Goal: Transaction & Acquisition: Book appointment/travel/reservation

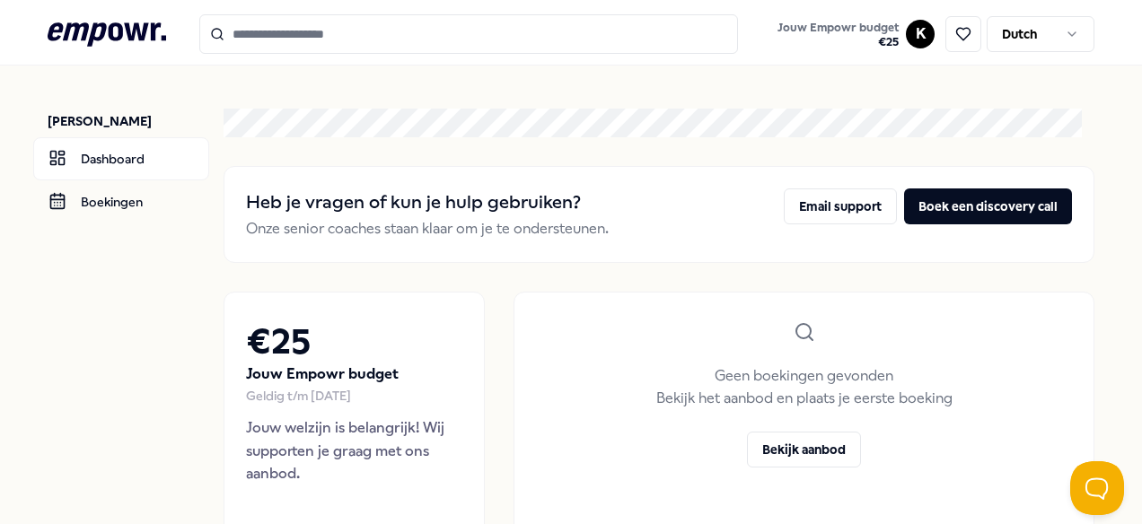
click at [135, 23] on icon at bounding box center [107, 33] width 118 height 23
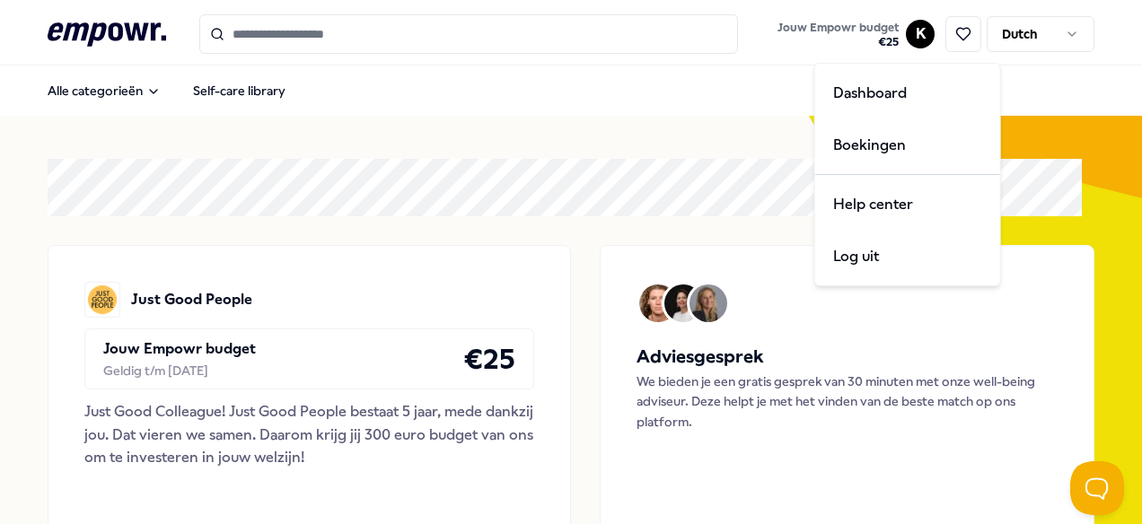
click at [906, 32] on html ".empowr-logo_svg__cls-1{fill:#03032f} Jouw Empowr budget € 25 K Dutch Alle cate…" at bounding box center [571, 262] width 1142 height 524
click at [372, 172] on html ".empowr-logo_svg__cls-1{fill:#03032f} Jouw Empowr budget € 25 K Dutch Alle cate…" at bounding box center [571, 262] width 1142 height 524
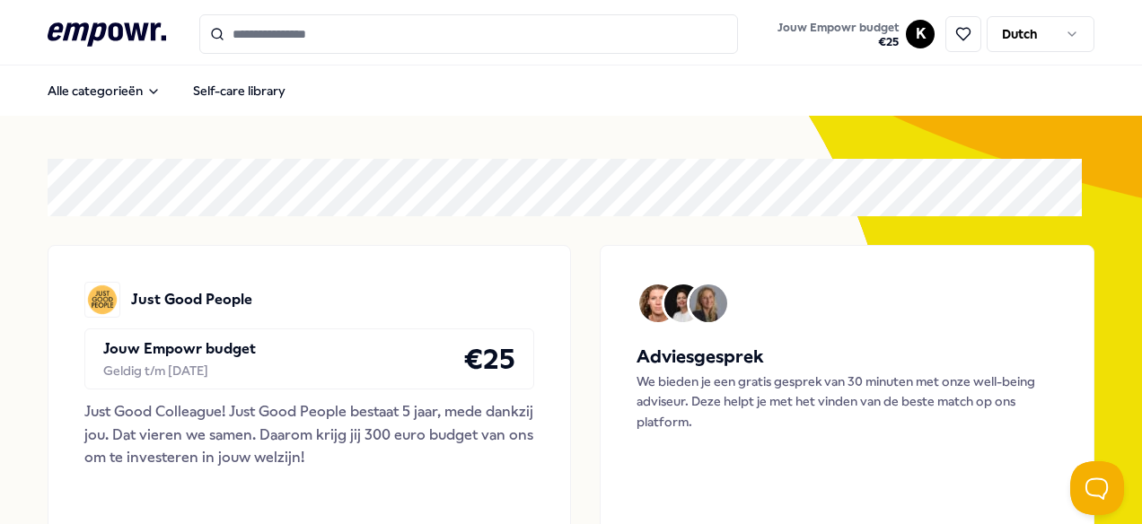
click at [377, 365] on div "Jouw Empowr budget Geldig t/m [DATE] € 25" at bounding box center [309, 359] width 450 height 61
click at [476, 358] on h4 "€ 25" at bounding box center [489, 359] width 52 height 45
drag, startPoint x: 316, startPoint y: 341, endPoint x: 223, endPoint y: 339, distance: 93.4
click at [314, 341] on div "Jouw Empowr budget Geldig t/m [DATE] € 25" at bounding box center [309, 359] width 450 height 61
click at [215, 341] on p "Jouw Empowr budget" at bounding box center [179, 349] width 153 height 23
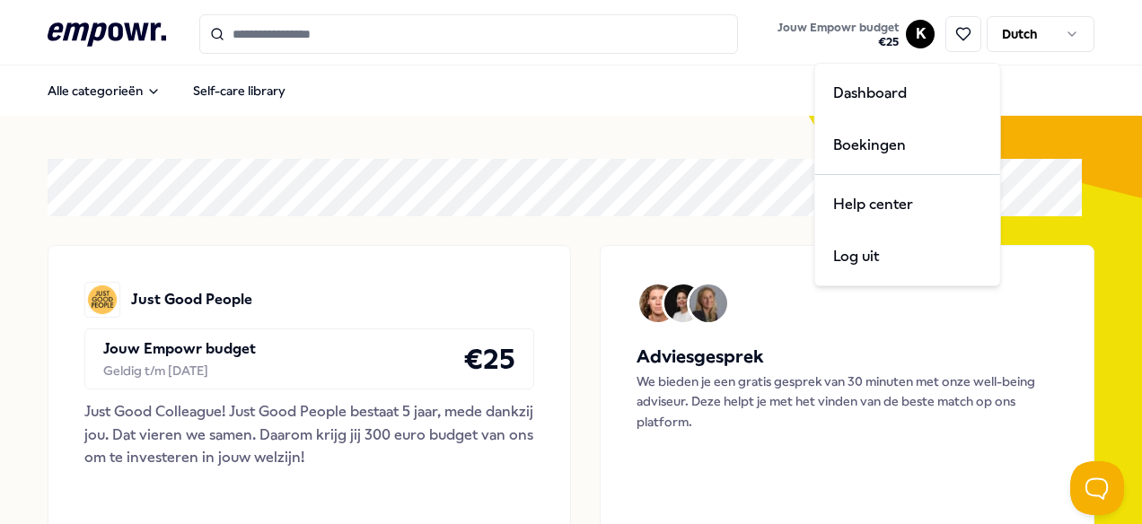
click at [913, 38] on html ".empowr-logo_svg__cls-1{fill:#03032f} Jouw Empowr budget € 25 K Dutch Alle cate…" at bounding box center [571, 262] width 1142 height 524
click at [835, 25] on html ".empowr-logo_svg__cls-1{fill:#03032f} Jouw Empowr budget € 25 K Dutch Alle cate…" at bounding box center [571, 262] width 1142 height 524
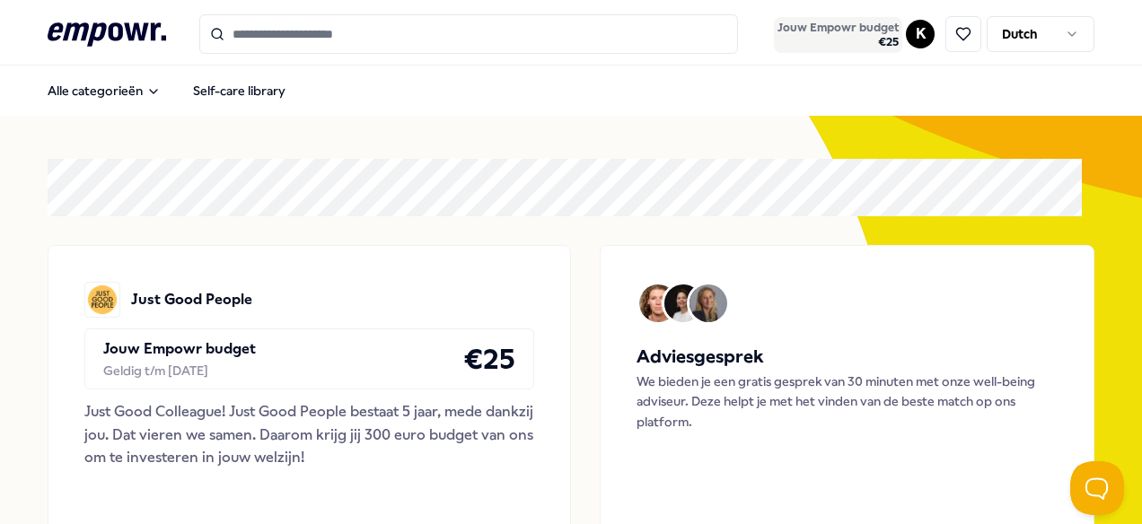
click at [826, 29] on span "Jouw Empowr budget" at bounding box center [837, 28] width 121 height 14
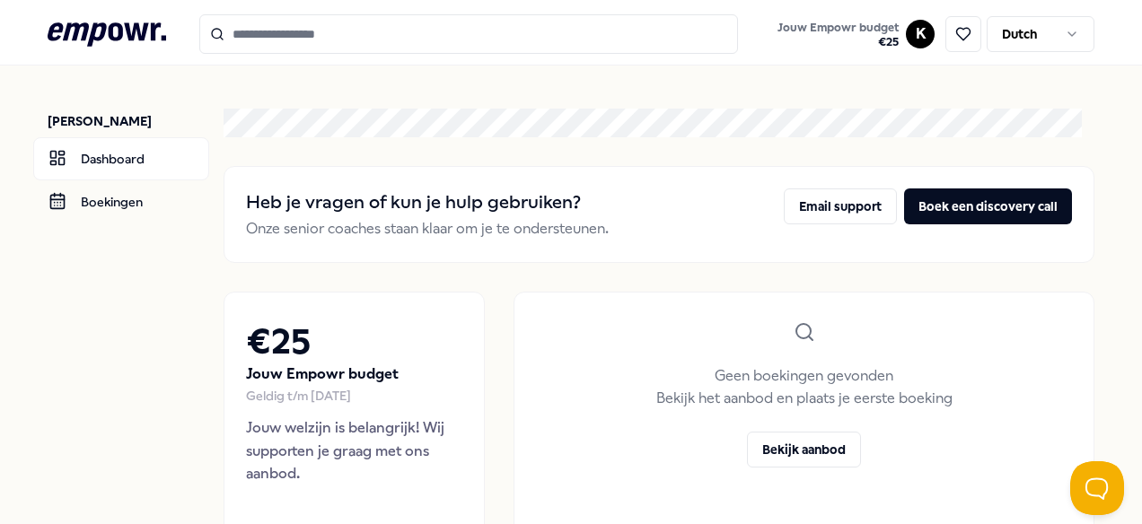
click at [351, 391] on div "Geldig t/m [DATE]" at bounding box center [354, 396] width 216 height 20
click at [118, 202] on link "Boekingen" at bounding box center [121, 201] width 176 height 43
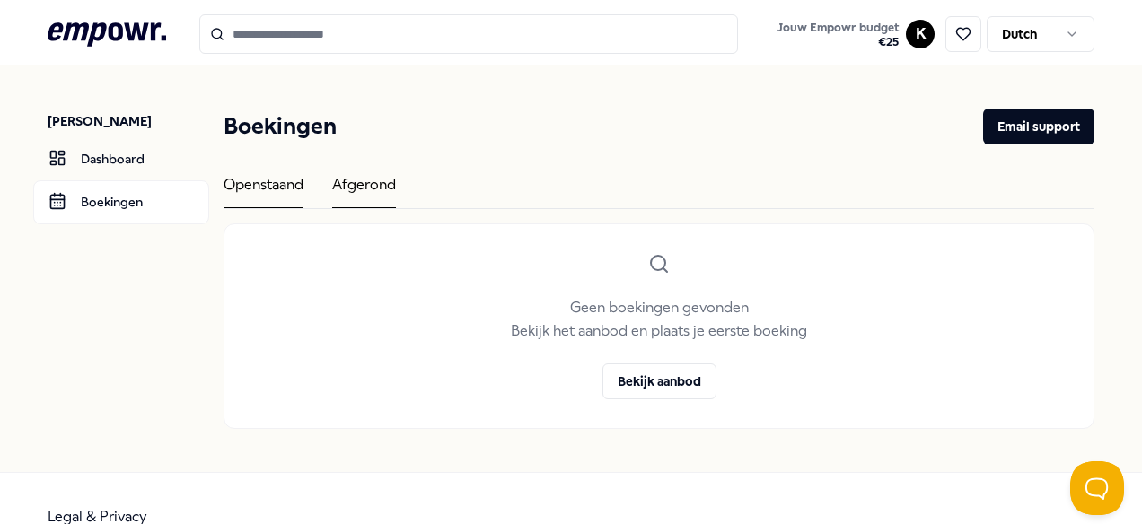
drag, startPoint x: 337, startPoint y: 187, endPoint x: 357, endPoint y: 185, distance: 20.7
click at [357, 185] on div "Openstaand Afgerond" at bounding box center [659, 191] width 871 height 36
click at [361, 185] on div "Afgerond" at bounding box center [364, 190] width 64 height 35
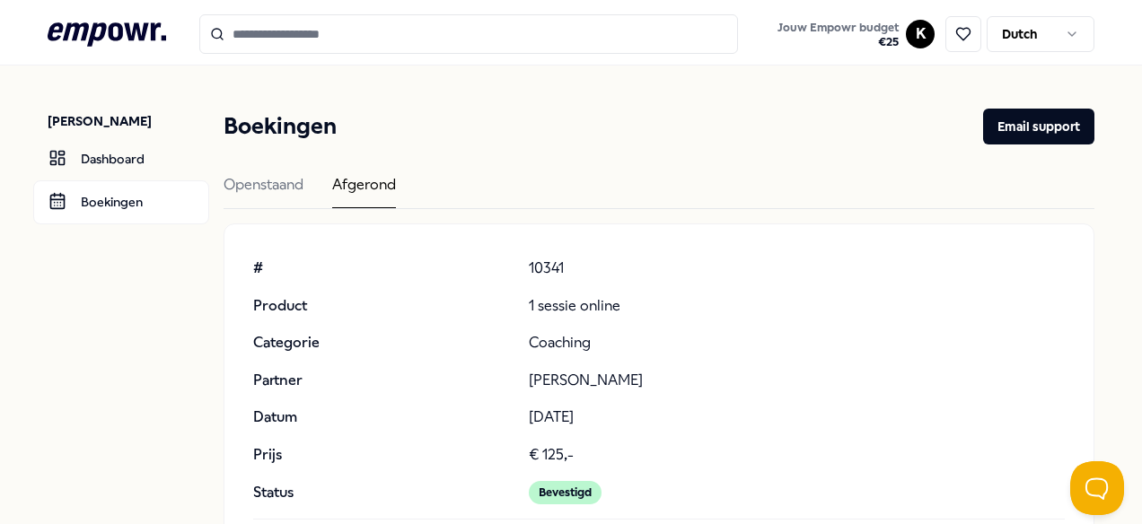
drag, startPoint x: 521, startPoint y: 379, endPoint x: 684, endPoint y: 375, distance: 163.4
click at [684, 375] on div "# 10341 Product 1 sessie online Categorie Coaching Partner [PERSON_NAME] Datum …" at bounding box center [659, 381] width 812 height 248
copy p "[PERSON_NAME]"
click at [289, 33] on input "Search for products, categories or subcategories" at bounding box center [468, 33] width 539 height 39
paste input "**********"
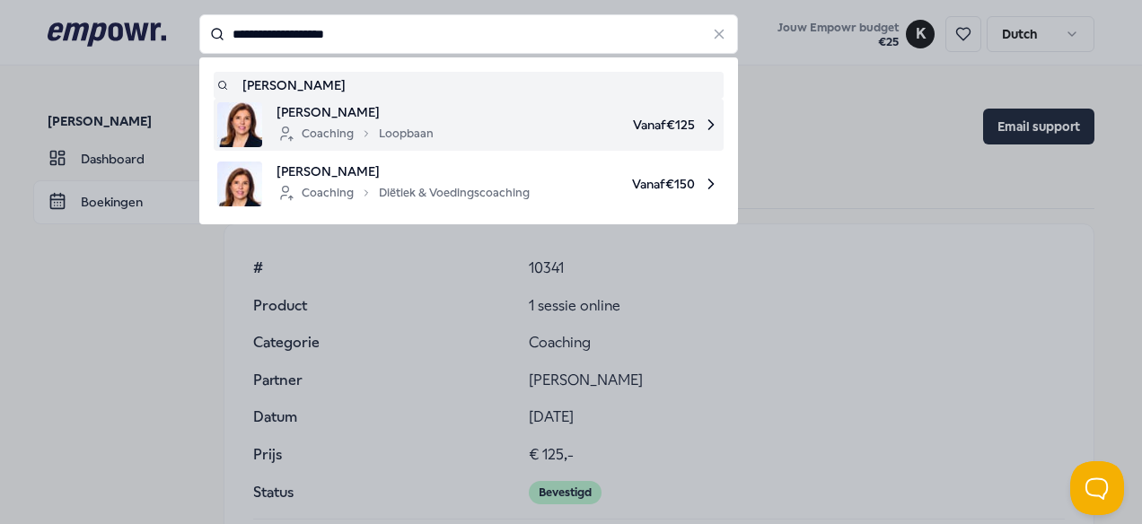
click at [373, 111] on span "[PERSON_NAME]" at bounding box center [354, 112] width 157 height 20
type input "**********"
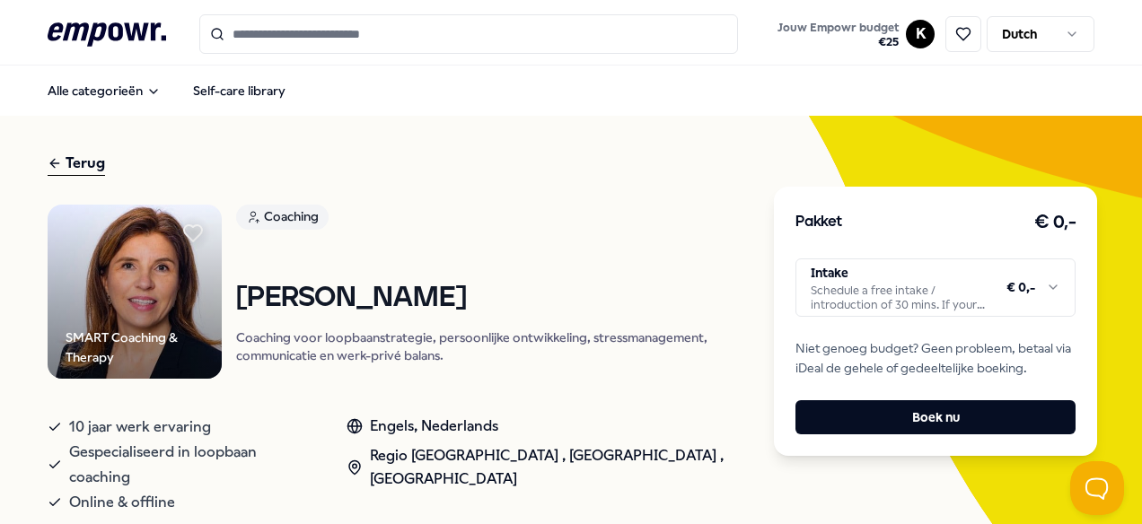
click at [936, 288] on html ".empowr-logo_svg__cls-1{fill:#03032f} Jouw Empowr budget € 25 K Dutch Alle cate…" at bounding box center [571, 262] width 1142 height 524
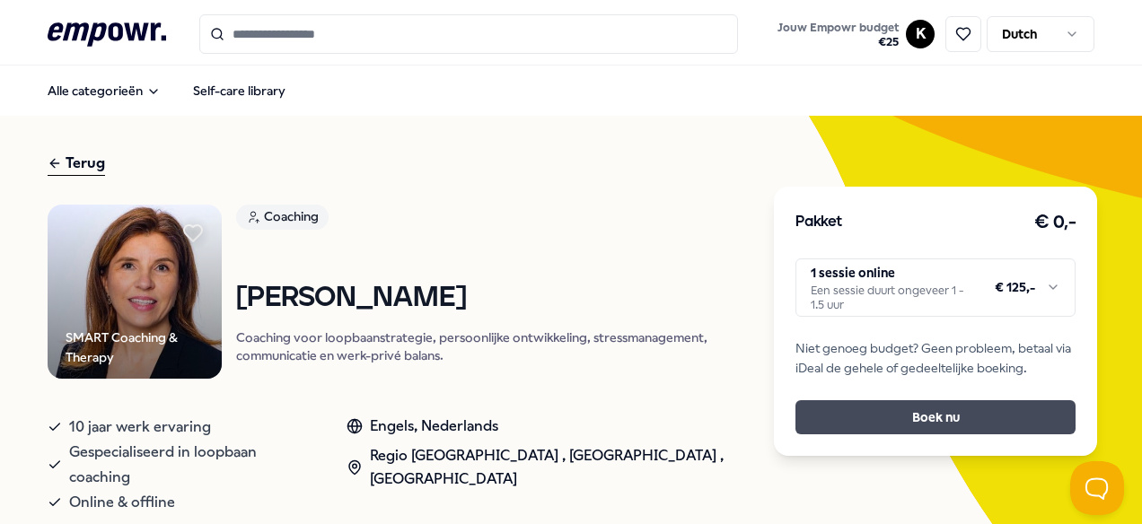
click at [926, 419] on button "Boek nu" at bounding box center [935, 417] width 280 height 34
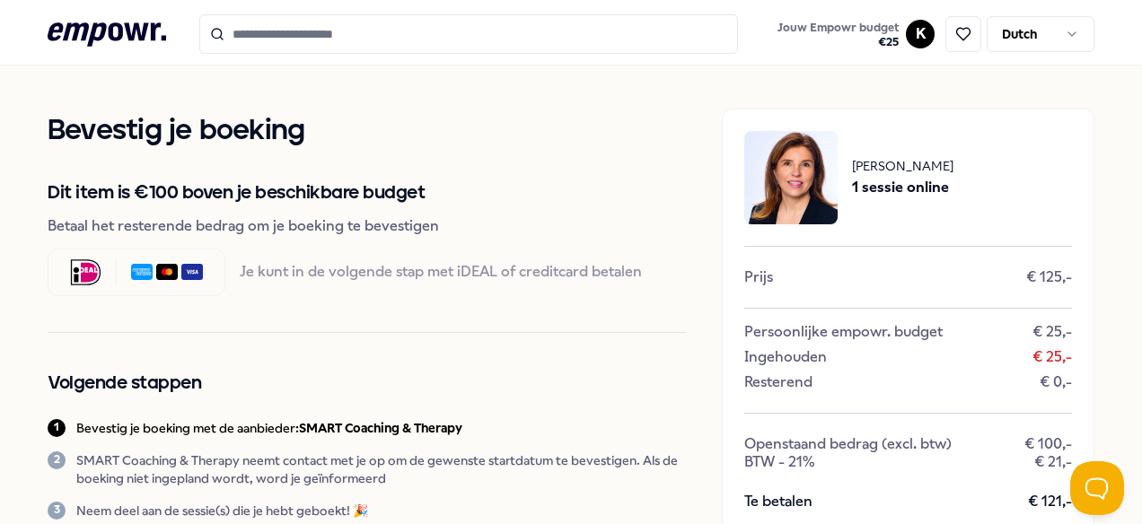
click at [91, 270] on icon at bounding box center [86, 272] width 29 height 24
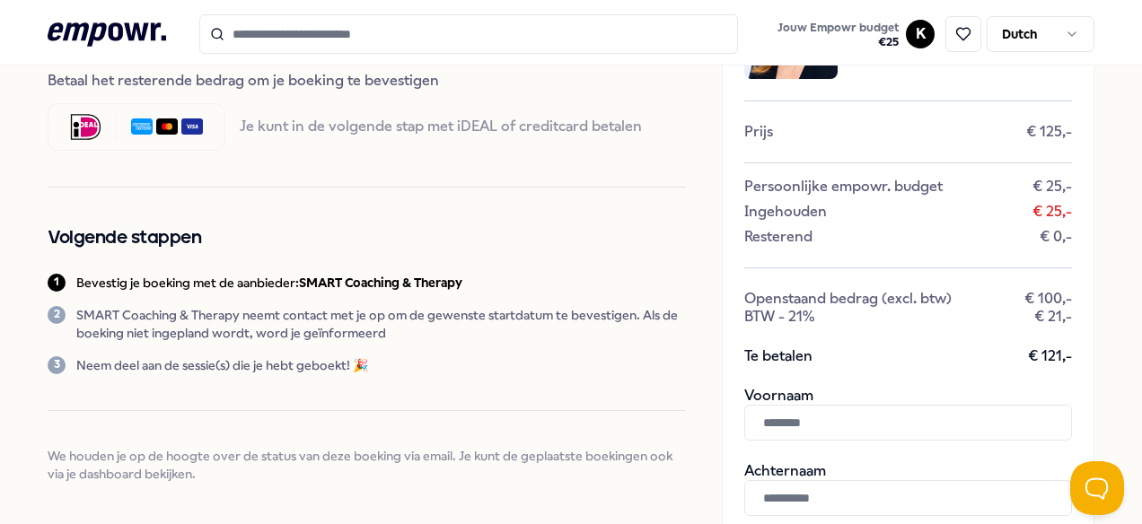
scroll to position [299, 0]
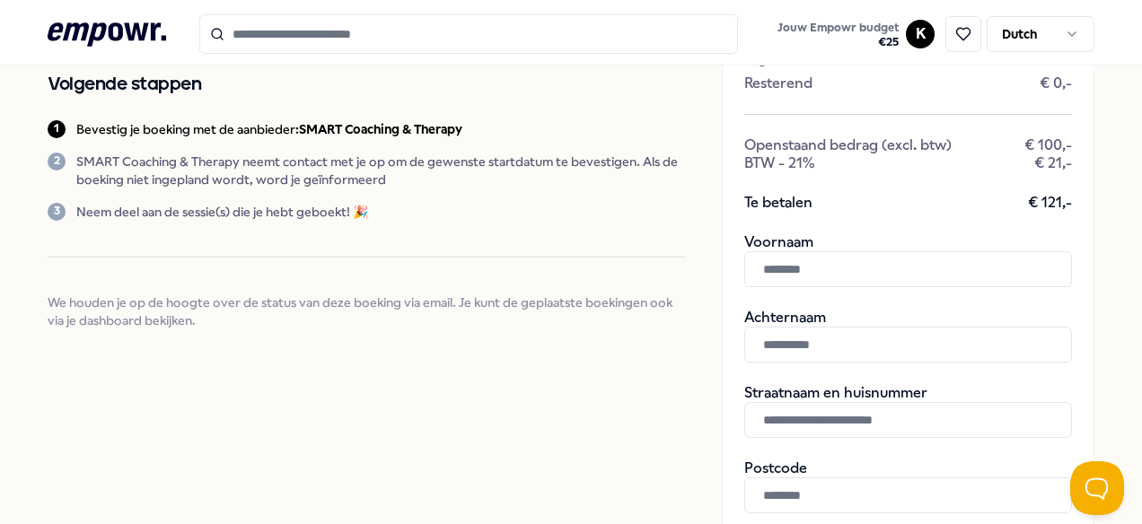
click at [810, 258] on input "text" at bounding box center [908, 269] width 328 height 36
click at [648, 372] on div "Bevestig je boeking Dit item is €100 boven je beschikbare budget Betaal het res…" at bounding box center [367, 431] width 638 height 1243
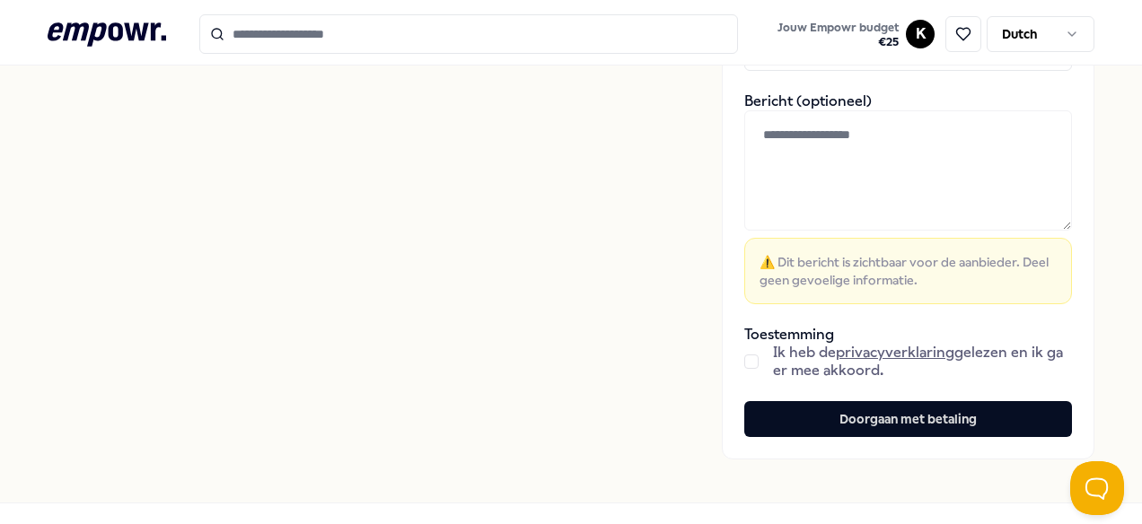
scroll to position [898, 0]
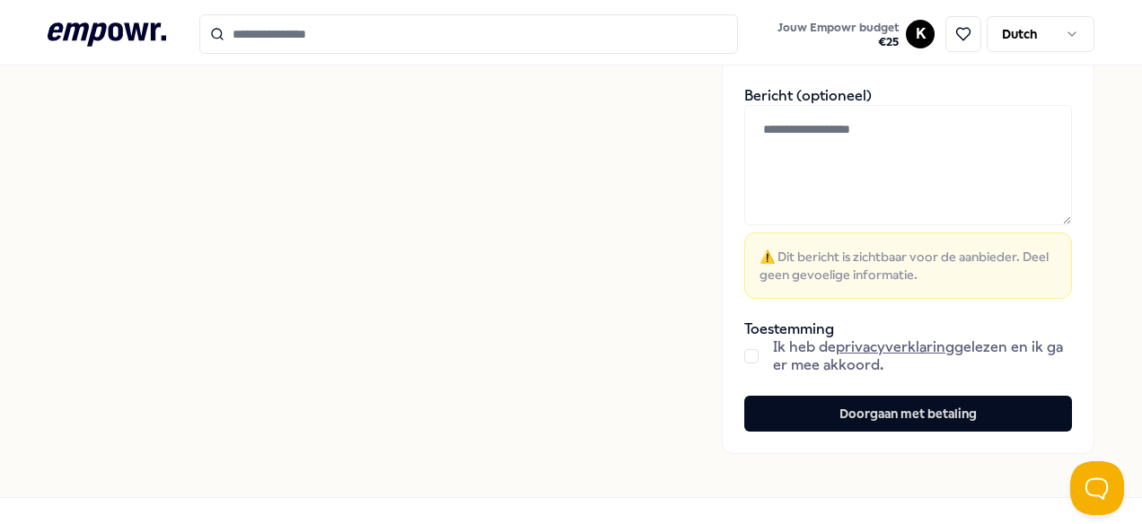
click at [744, 352] on button "button" at bounding box center [751, 356] width 14 height 14
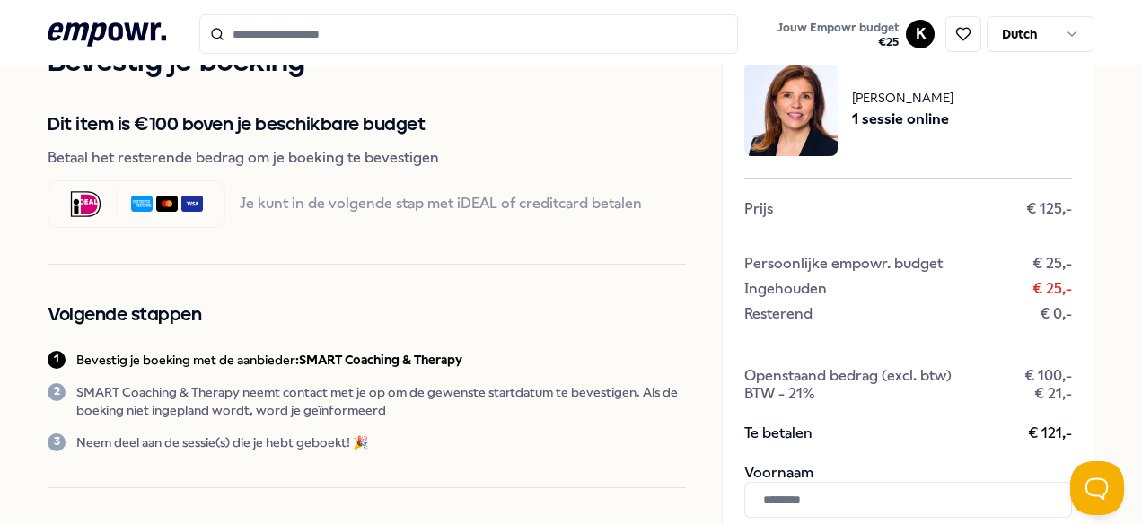
scroll to position [59, 0]
